Goal: Book appointment/travel/reservation

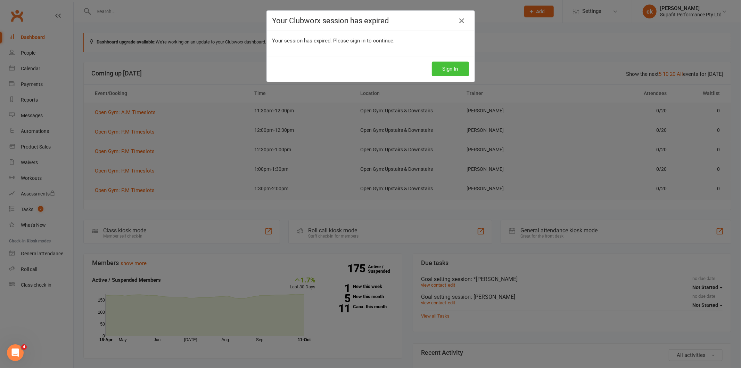
click at [450, 72] on button "Sign In" at bounding box center [450, 69] width 37 height 15
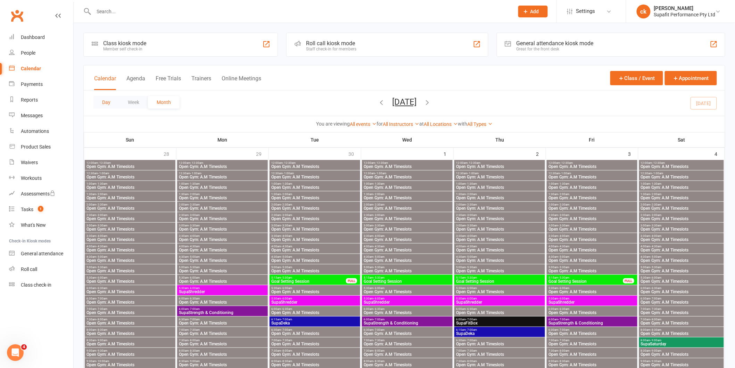
click at [108, 104] on button "Day" at bounding box center [106, 102] width 26 height 13
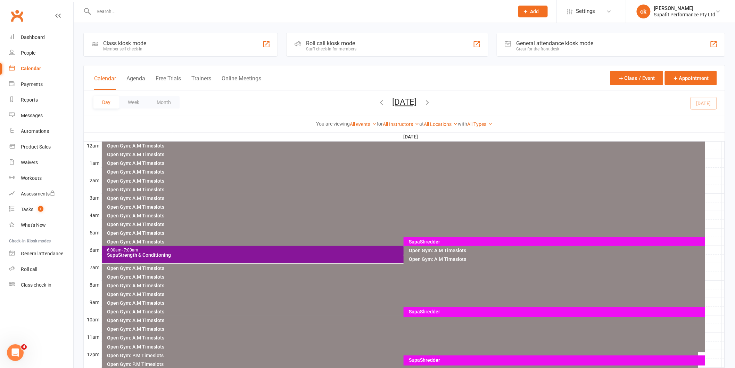
click at [418, 242] on div "SupaShredder" at bounding box center [556, 241] width 295 height 5
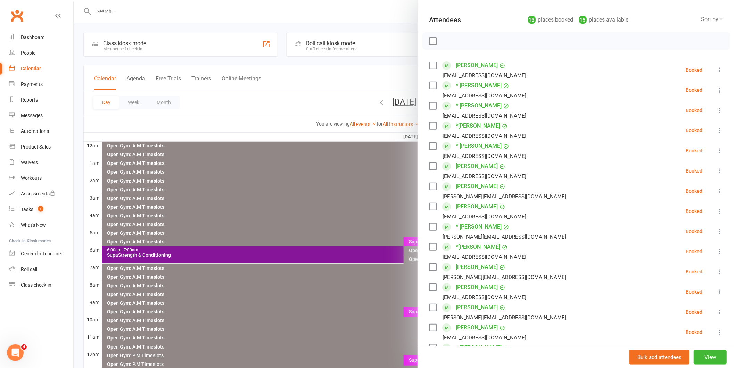
scroll to position [154, 0]
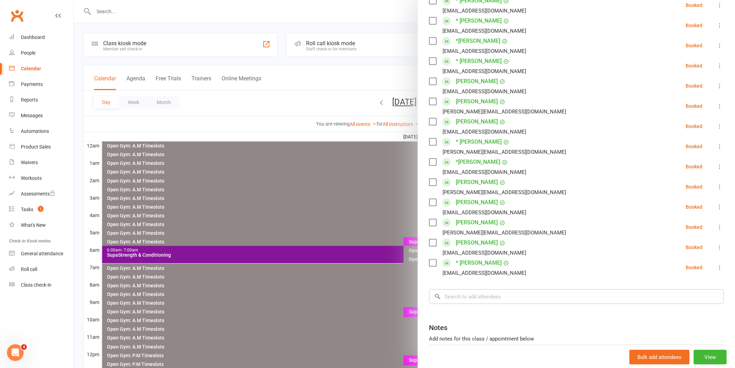
drag, startPoint x: 467, startPoint y: 296, endPoint x: 471, endPoint y: 291, distance: 6.6
click at [468, 295] on input "search" at bounding box center [576, 296] width 295 height 15
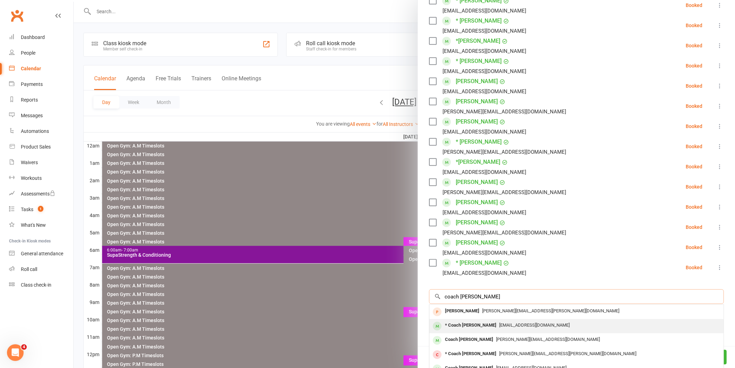
type input "coach [PERSON_NAME]"
click at [481, 328] on div "* Coach [PERSON_NAME]" at bounding box center [470, 325] width 57 height 10
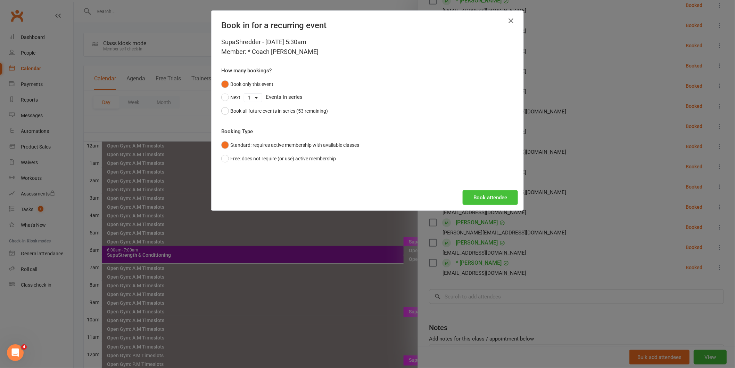
click at [489, 200] on button "Book attendee" at bounding box center [490, 197] width 55 height 15
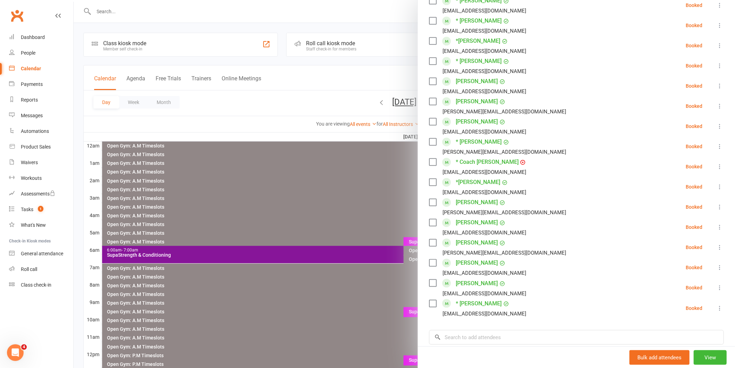
click at [430, 206] on label at bounding box center [432, 202] width 7 height 7
click at [430, 186] on label at bounding box center [432, 182] width 7 height 7
click at [429, 165] on label at bounding box center [432, 161] width 7 height 7
click at [429, 139] on label at bounding box center [432, 141] width 7 height 7
click at [429, 118] on label at bounding box center [432, 121] width 7 height 7
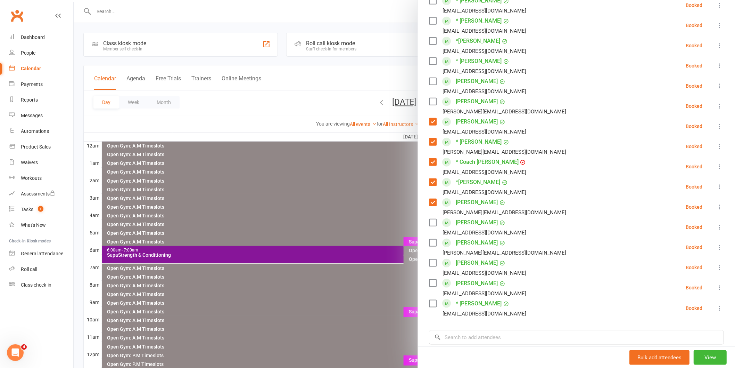
click at [429, 79] on label at bounding box center [432, 81] width 7 height 7
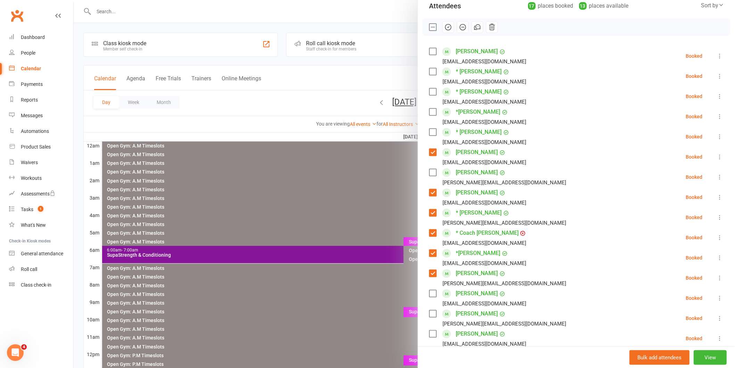
scroll to position [0, 0]
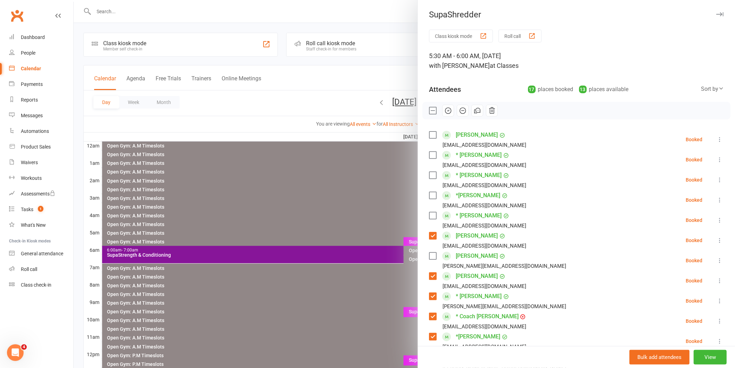
click at [430, 153] on label at bounding box center [432, 155] width 7 height 7
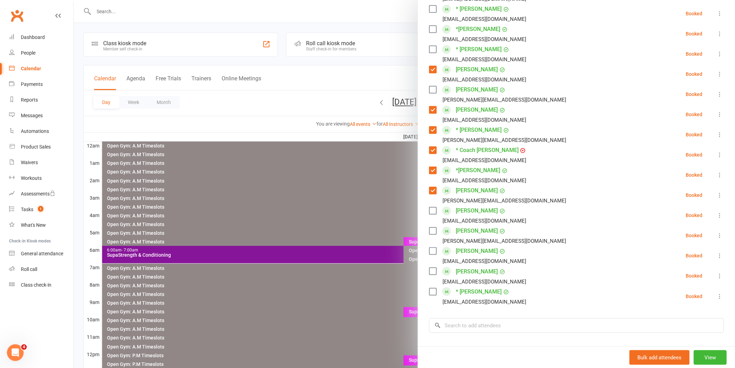
scroll to position [231, 0]
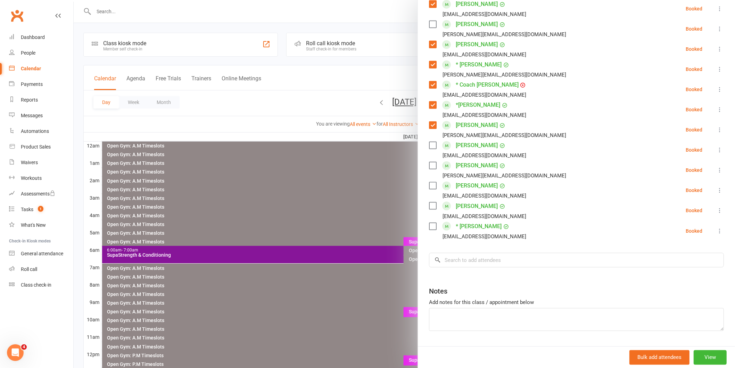
click at [429, 189] on label at bounding box center [432, 185] width 7 height 7
click at [430, 230] on label at bounding box center [432, 226] width 7 height 7
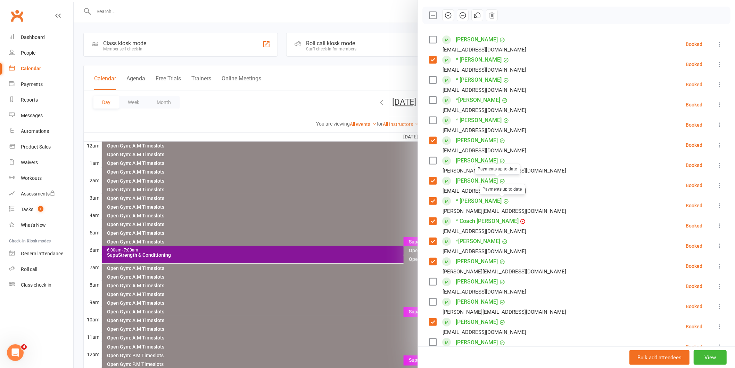
scroll to position [77, 0]
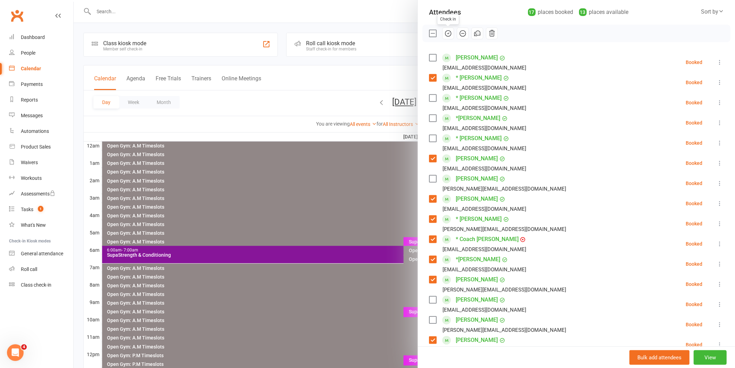
drag, startPoint x: 445, startPoint y: 33, endPoint x: 400, endPoint y: 42, distance: 45.7
click at [446, 33] on icon "button" at bounding box center [448, 34] width 8 height 8
